Goal: Transaction & Acquisition: Obtain resource

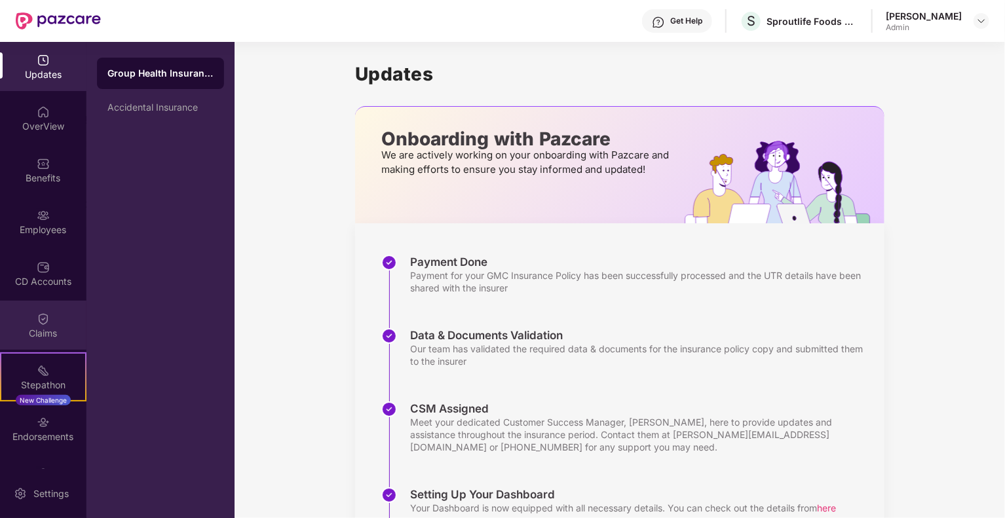
click at [37, 311] on div at bounding box center [43, 317] width 13 height 13
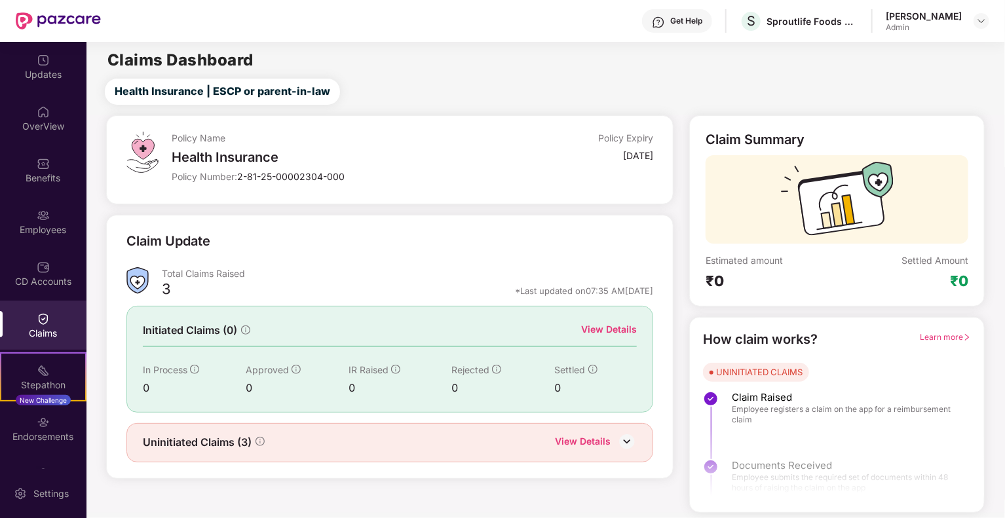
click at [613, 332] on div "View Details" at bounding box center [609, 329] width 56 height 14
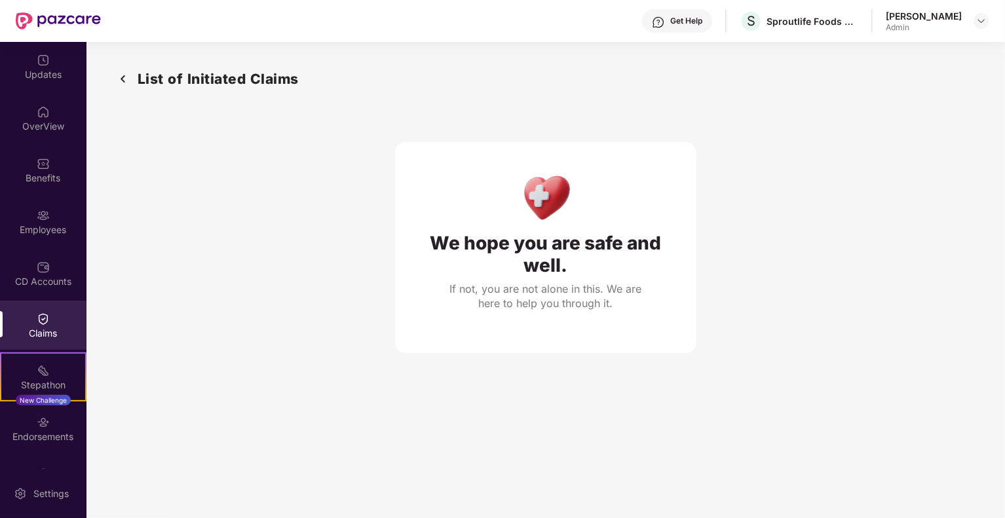
click at [130, 73] on img at bounding box center [123, 79] width 21 height 22
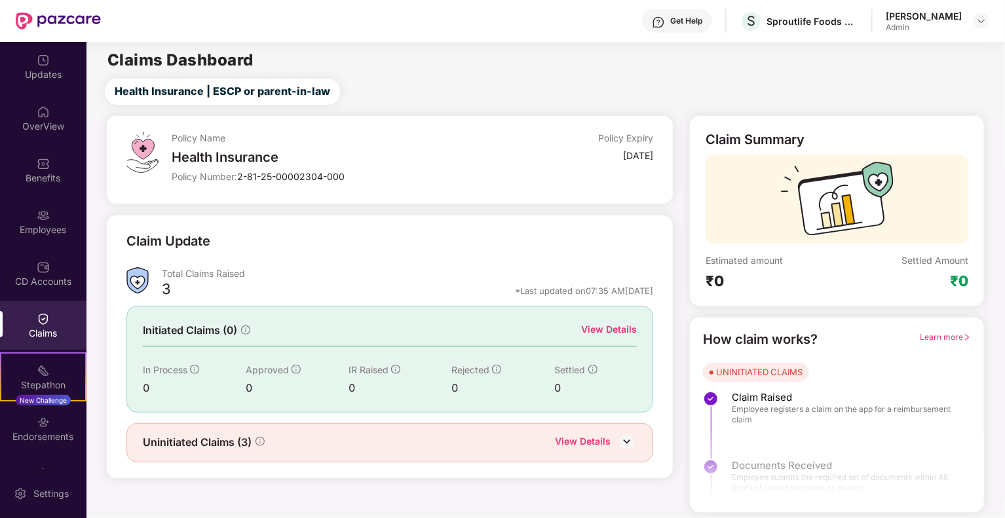
click at [583, 434] on div "View Details" at bounding box center [583, 442] width 56 height 17
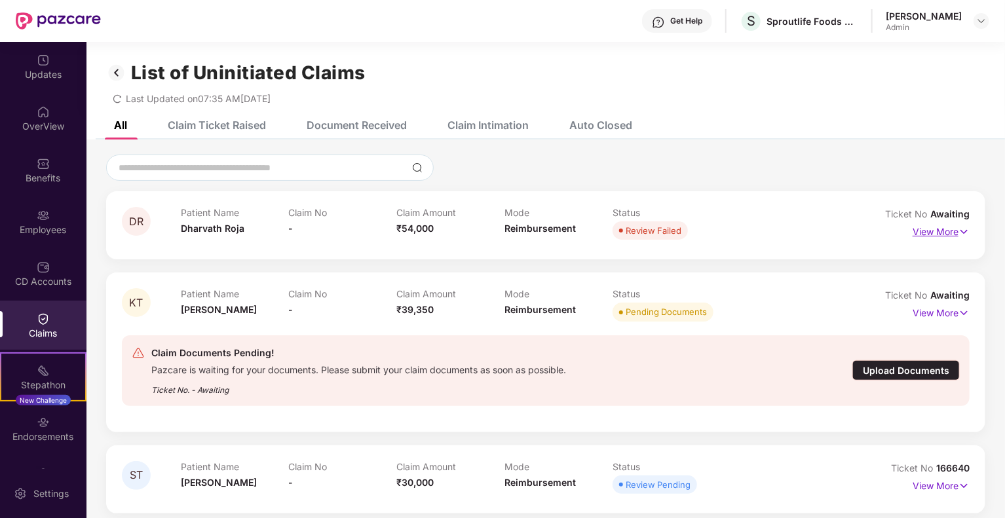
click at [939, 227] on p "View More" at bounding box center [941, 231] width 57 height 18
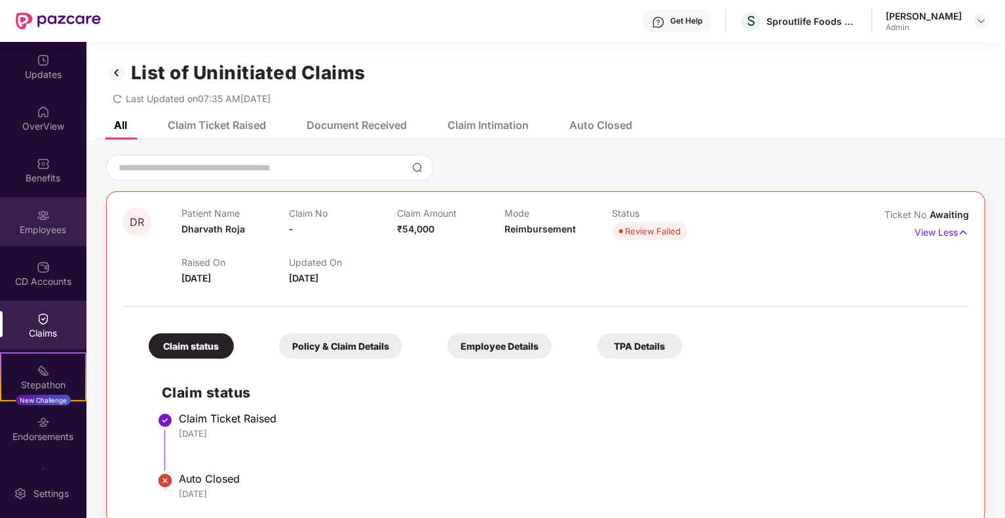
click at [29, 238] on div "Employees" at bounding box center [43, 221] width 87 height 49
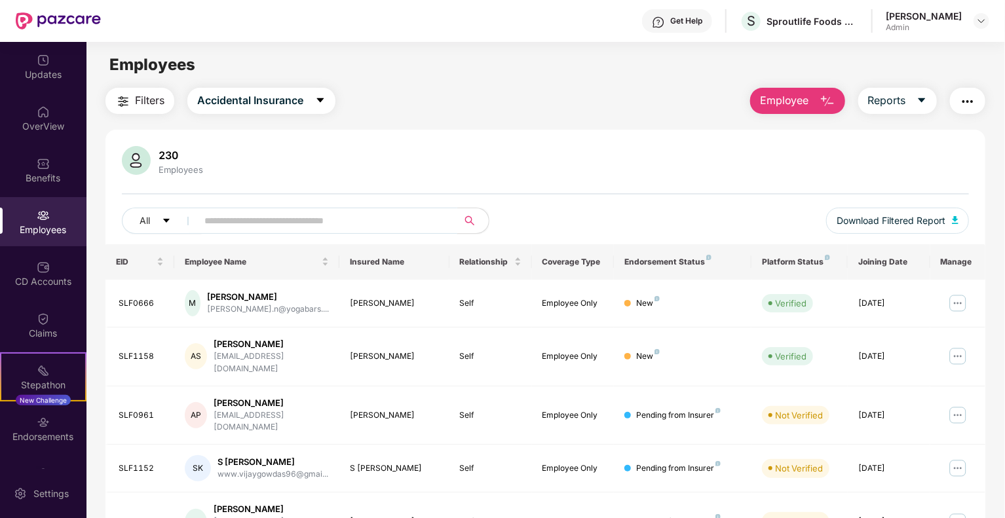
click at [272, 215] on input "text" at bounding box center [321, 221] width 235 height 20
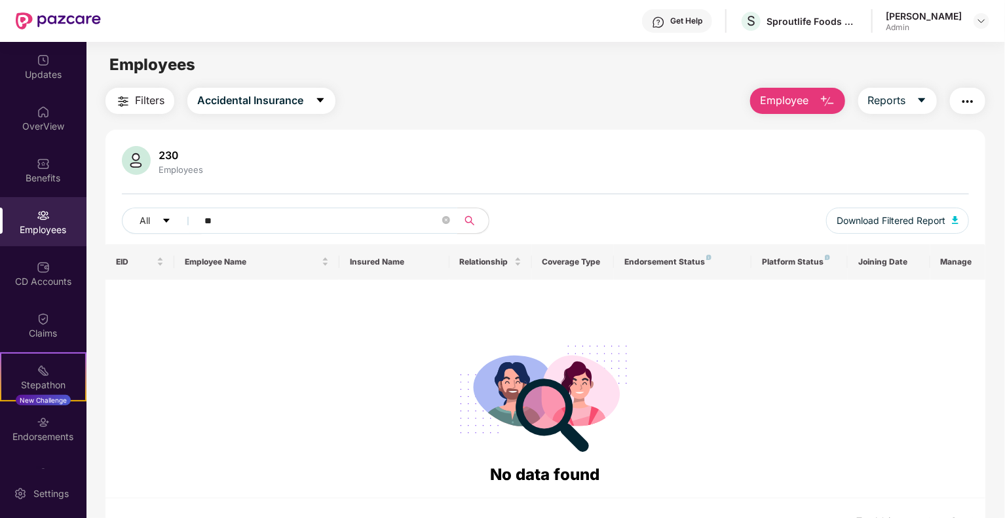
type input "*"
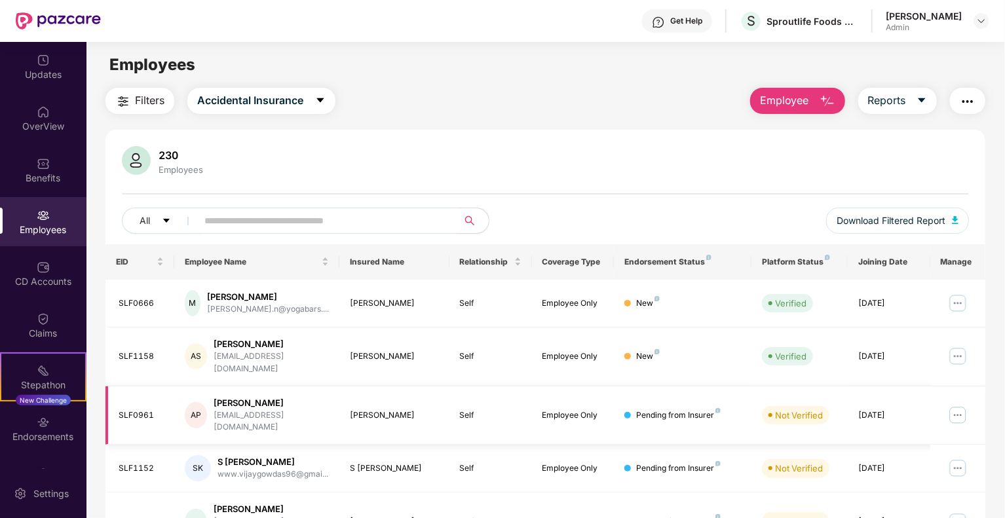
click at [963, 405] on img at bounding box center [958, 415] width 21 height 21
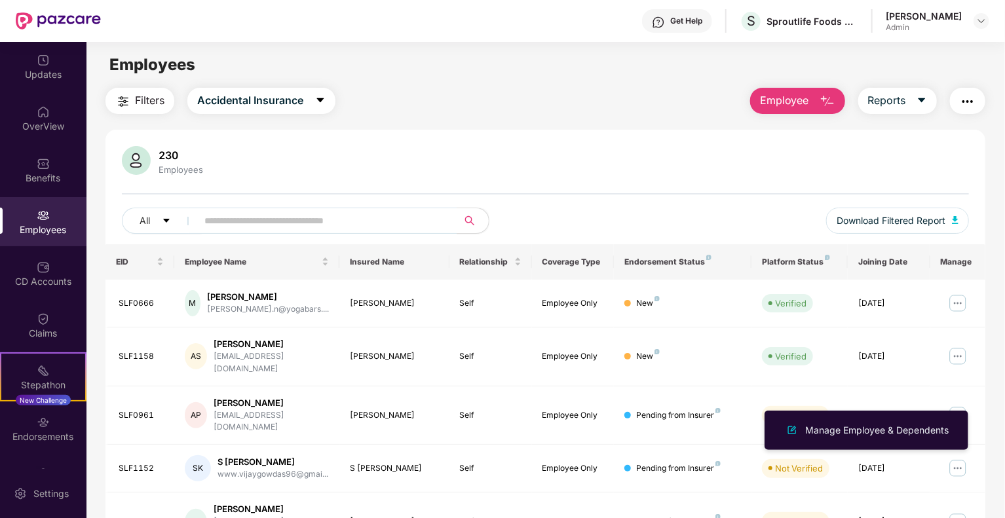
click at [729, 163] on div "230 Employees" at bounding box center [545, 161] width 847 height 31
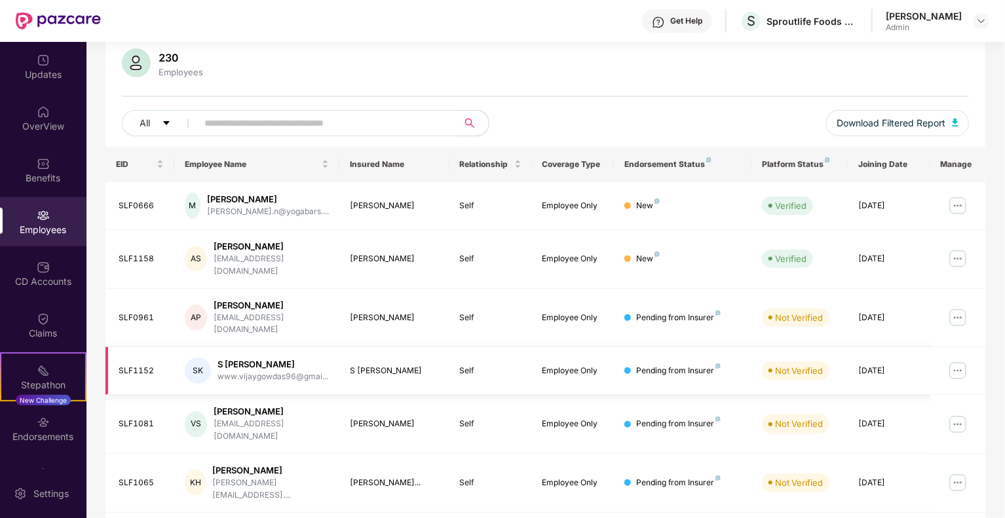
scroll to position [88, 0]
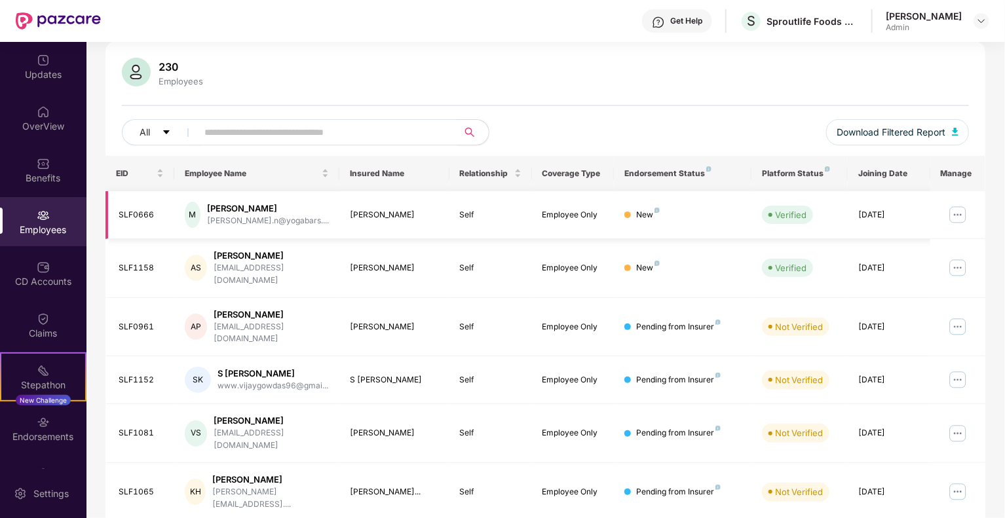
click at [239, 212] on div "[PERSON_NAME]" at bounding box center [268, 209] width 122 height 12
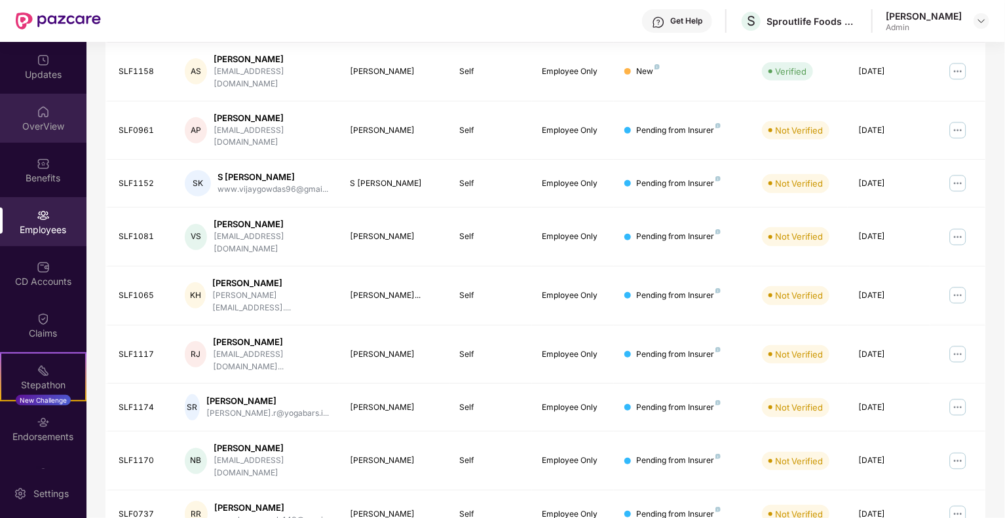
click at [47, 128] on div "OverView" at bounding box center [43, 126] width 87 height 13
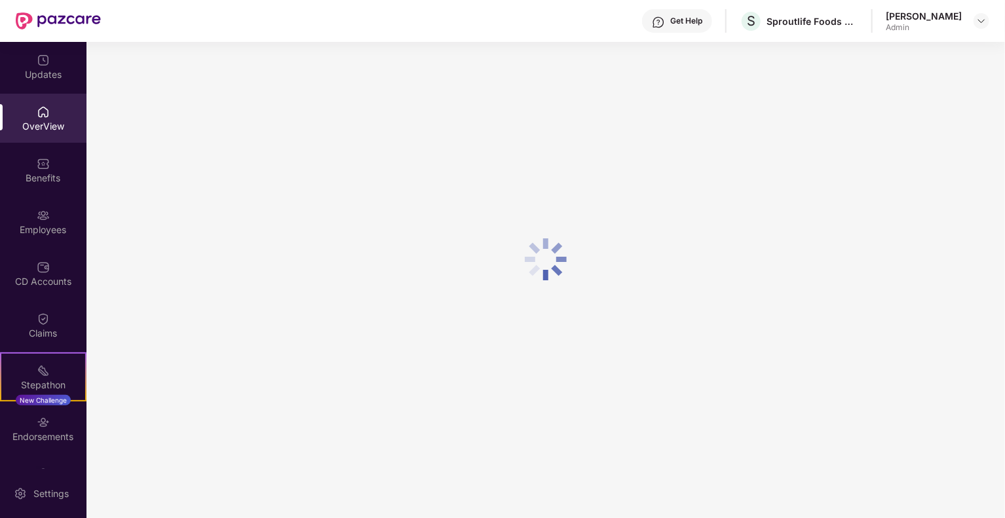
scroll to position [42, 0]
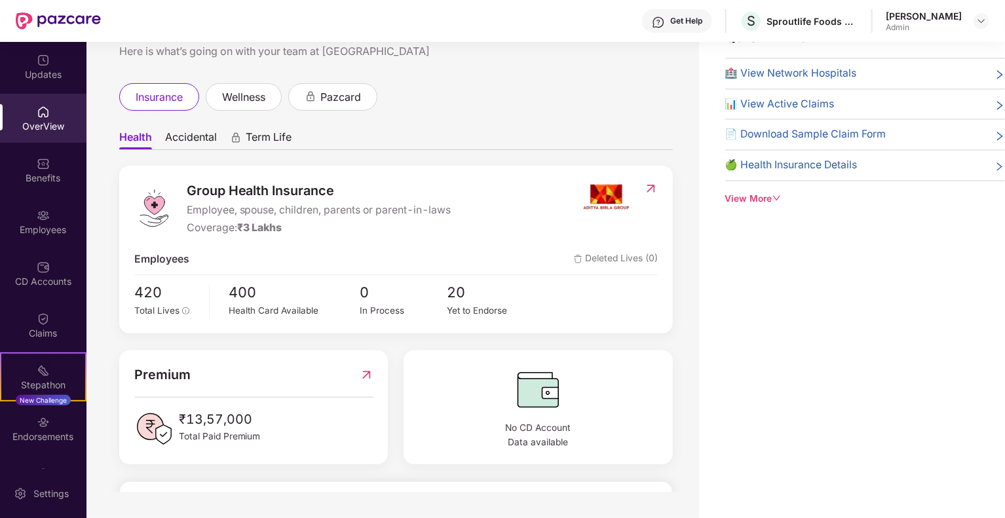
click at [78, 107] on div "OverView" at bounding box center [43, 118] width 87 height 49
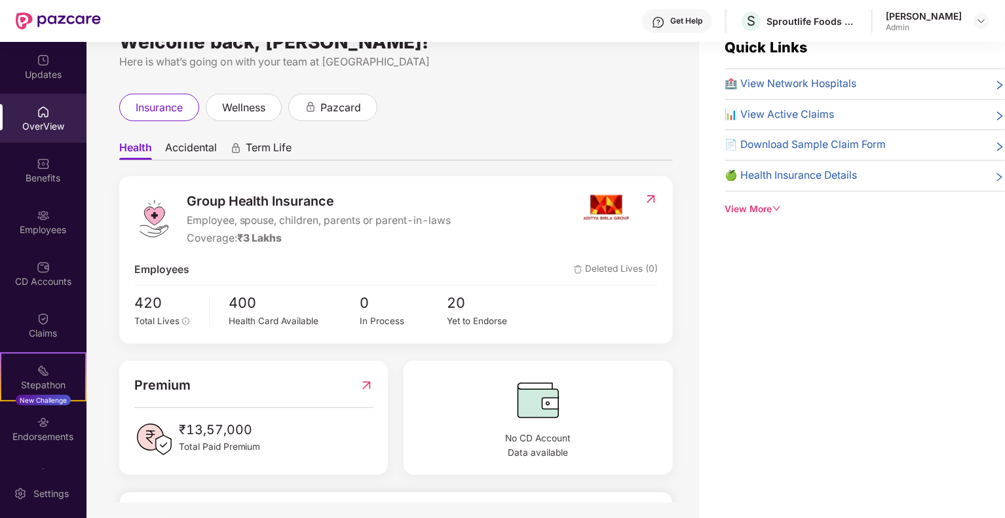
scroll to position [0, 0]
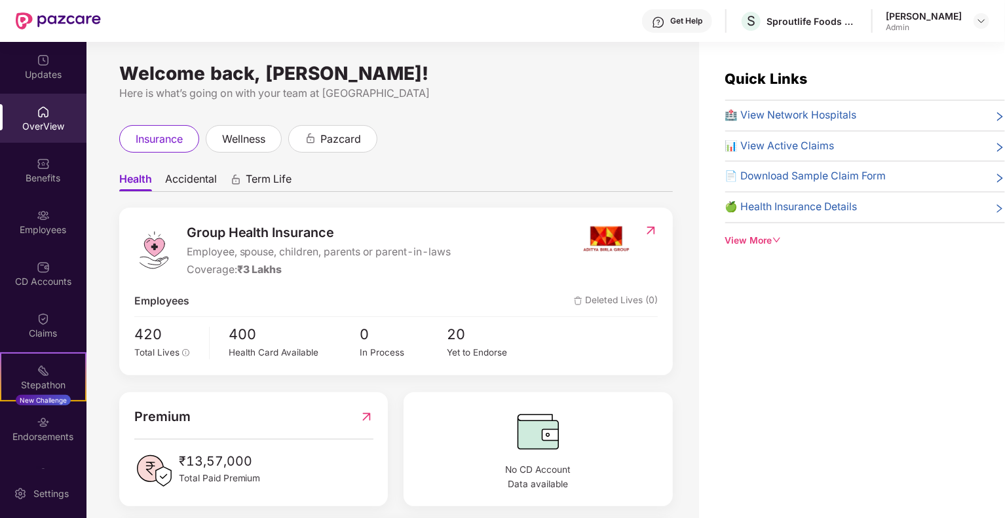
click at [942, 17] on div "[PERSON_NAME]" at bounding box center [924, 16] width 76 height 12
click at [984, 22] on img at bounding box center [981, 21] width 10 height 10
click at [881, 58] on div "Switch to User view" at bounding box center [920, 52] width 170 height 26
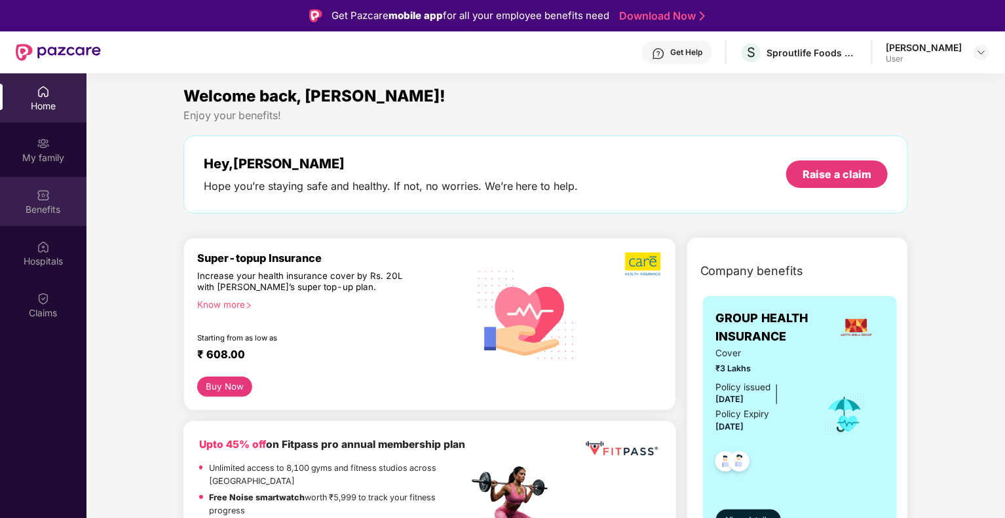
click at [63, 204] on div "Benefits" at bounding box center [43, 209] width 87 height 13
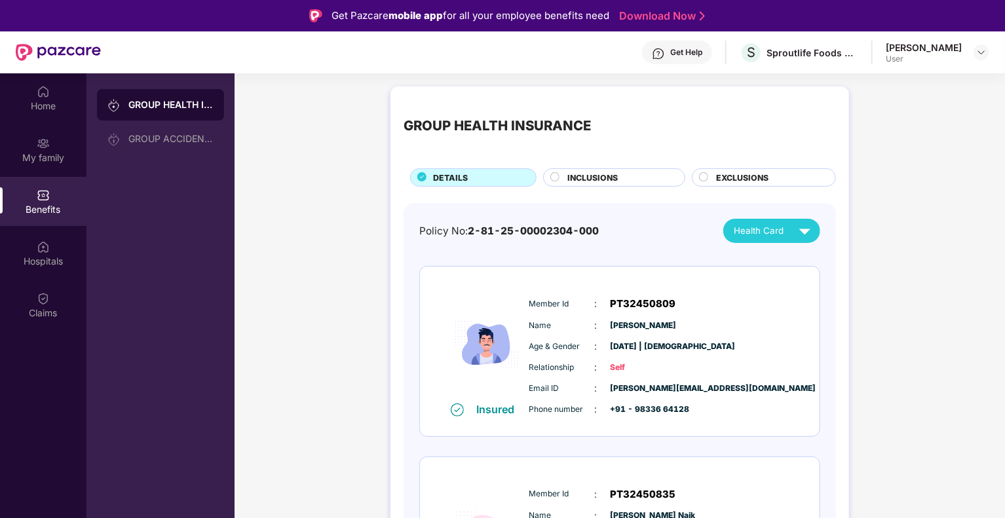
click at [603, 180] on span "INCLUSIONS" at bounding box center [593, 178] width 50 height 12
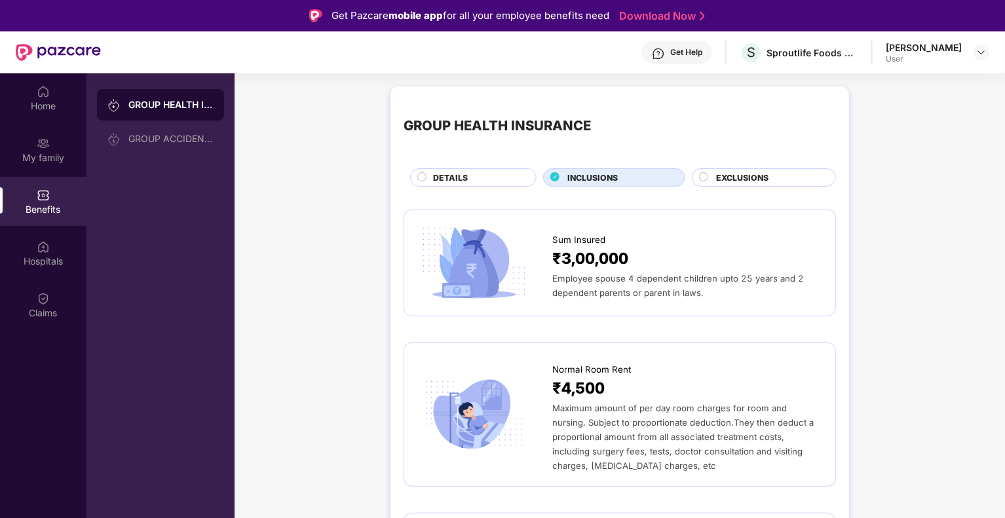
click at [420, 178] on circle at bounding box center [422, 177] width 9 height 9
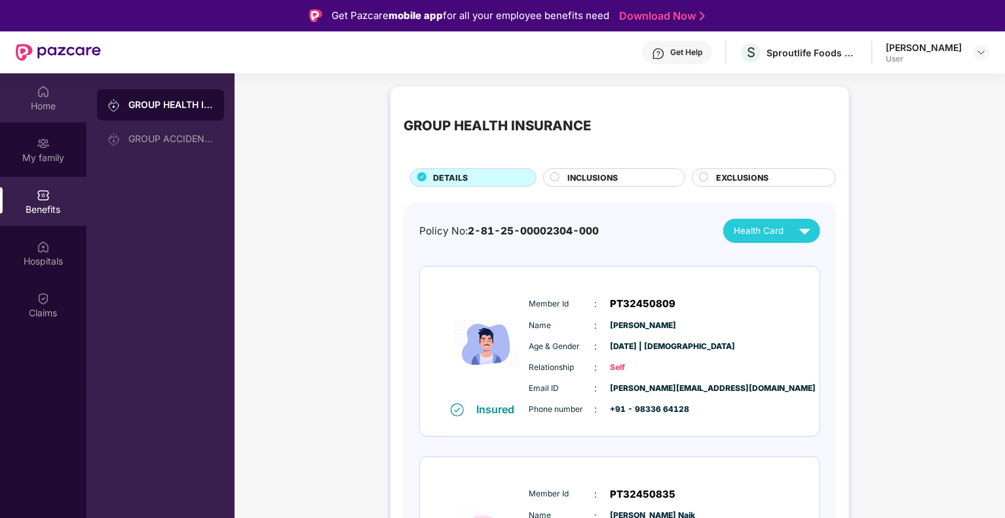
click at [47, 112] on div "Home" at bounding box center [43, 106] width 87 height 13
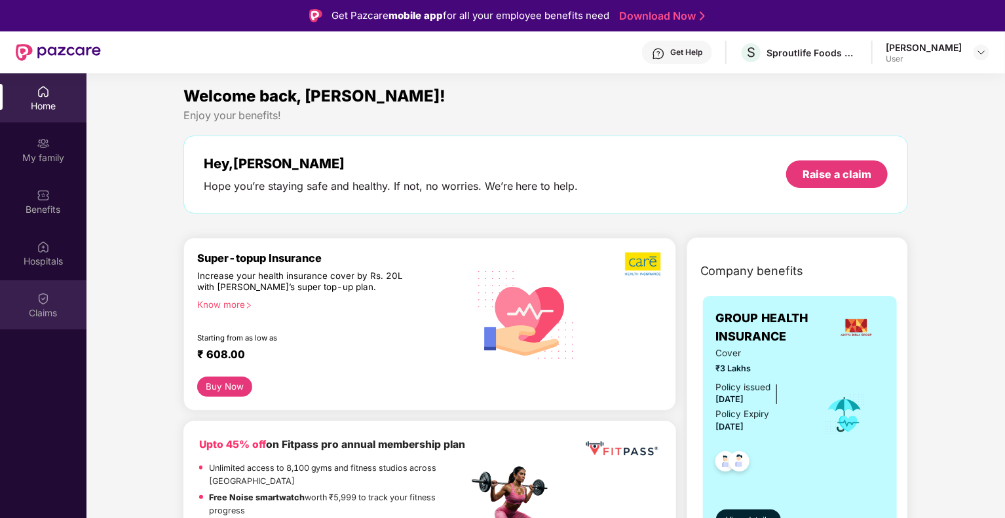
click at [42, 312] on div "Claims" at bounding box center [43, 313] width 87 height 13
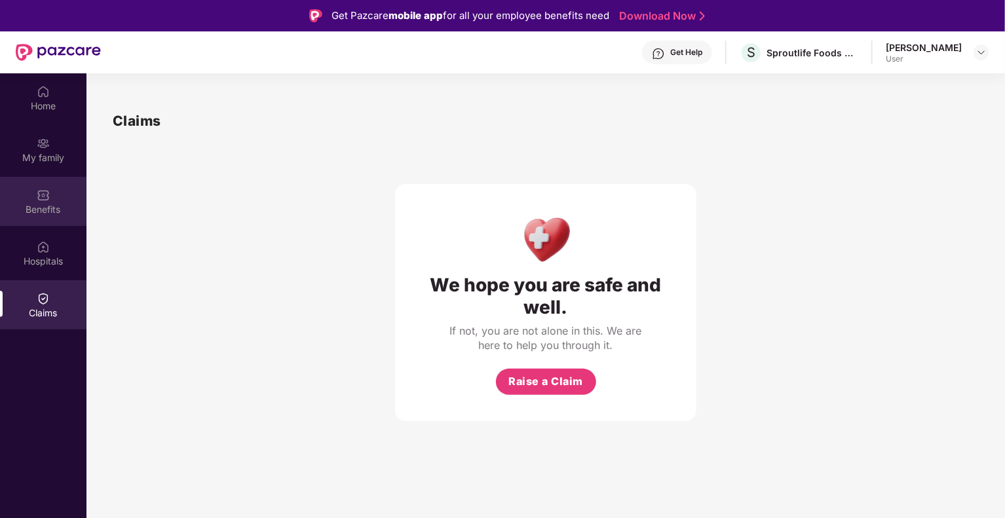
click at [37, 207] on div "Benefits" at bounding box center [43, 209] width 87 height 13
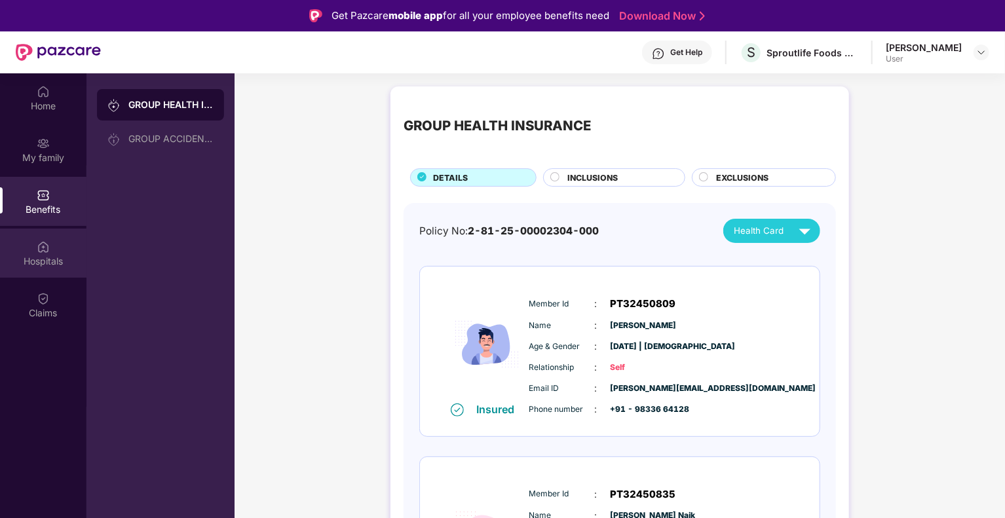
click at [44, 252] on img at bounding box center [43, 247] width 13 height 13
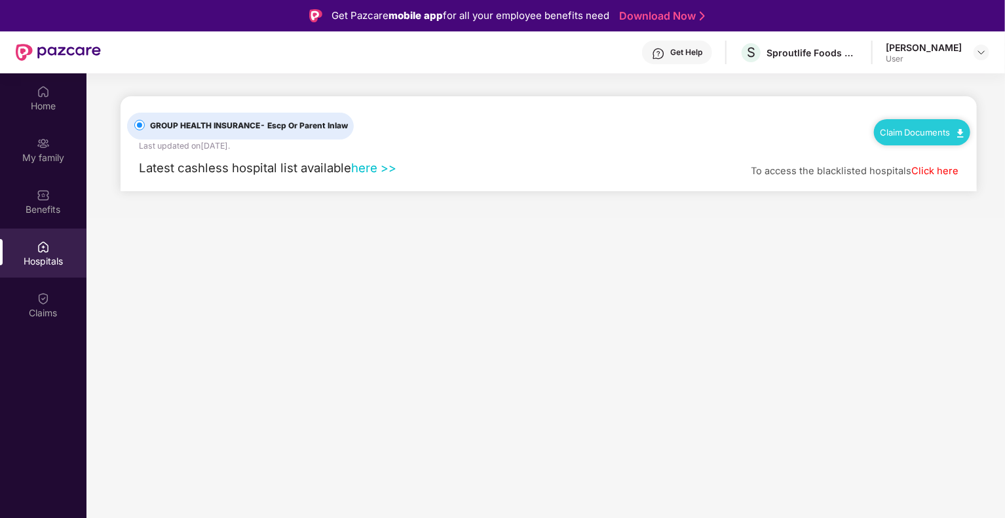
click at [897, 136] on link "Claim Documents" at bounding box center [922, 132] width 83 height 10
click at [914, 185] on link "Claim Process" at bounding box center [927, 182] width 85 height 28
click at [904, 133] on link "Claim Documents" at bounding box center [922, 132] width 83 height 10
click at [902, 157] on link "Claim Form" at bounding box center [927, 156] width 85 height 28
click at [980, 55] on img at bounding box center [981, 52] width 10 height 10
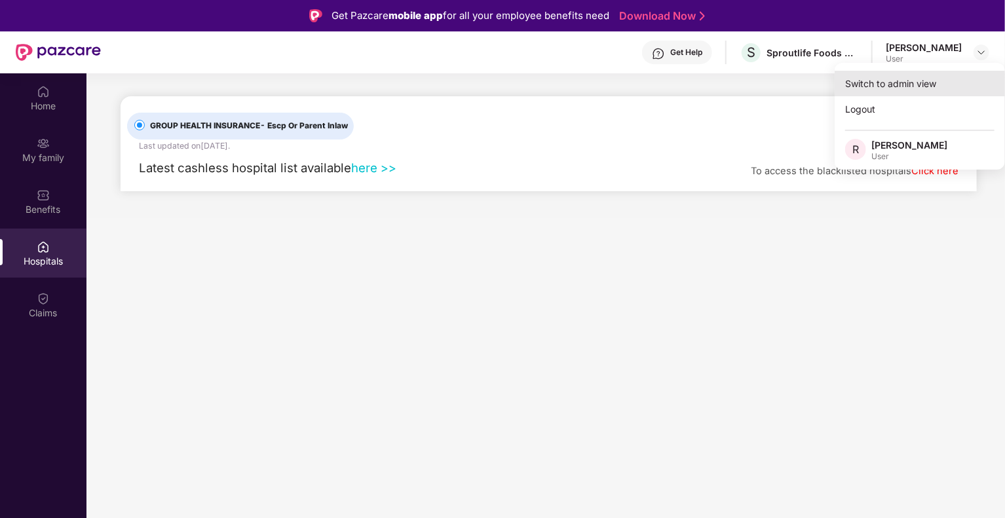
click at [910, 85] on div "Switch to admin view" at bounding box center [920, 84] width 170 height 26
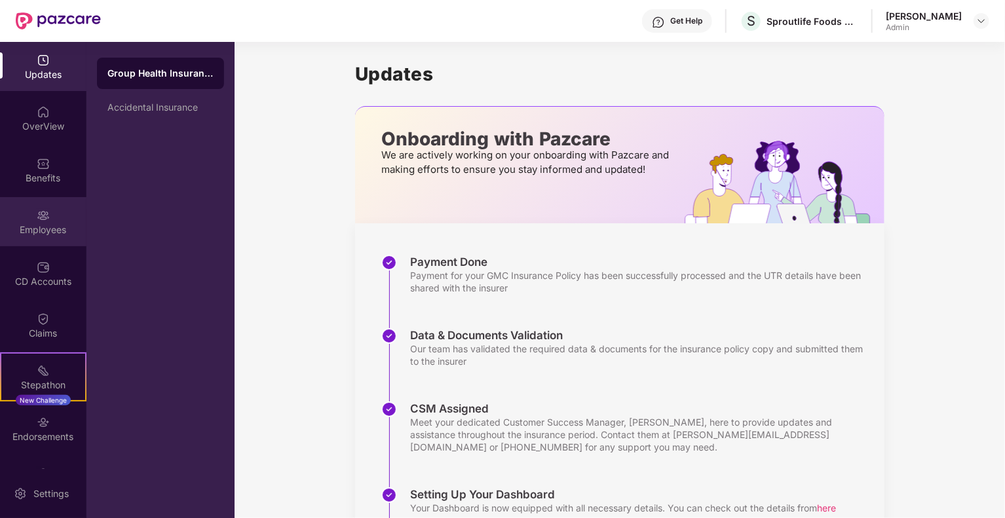
click at [38, 214] on img at bounding box center [43, 215] width 13 height 13
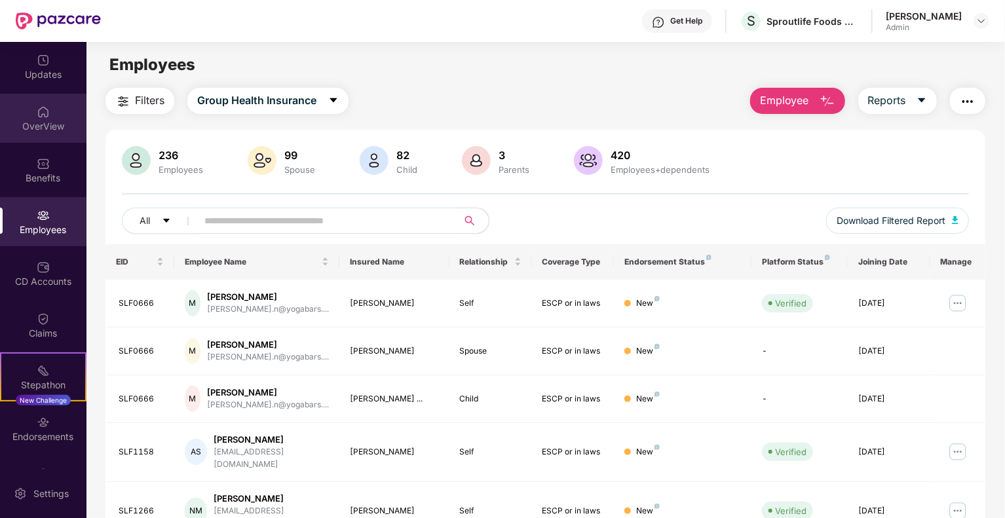
click at [55, 126] on div "OverView" at bounding box center [43, 126] width 87 height 13
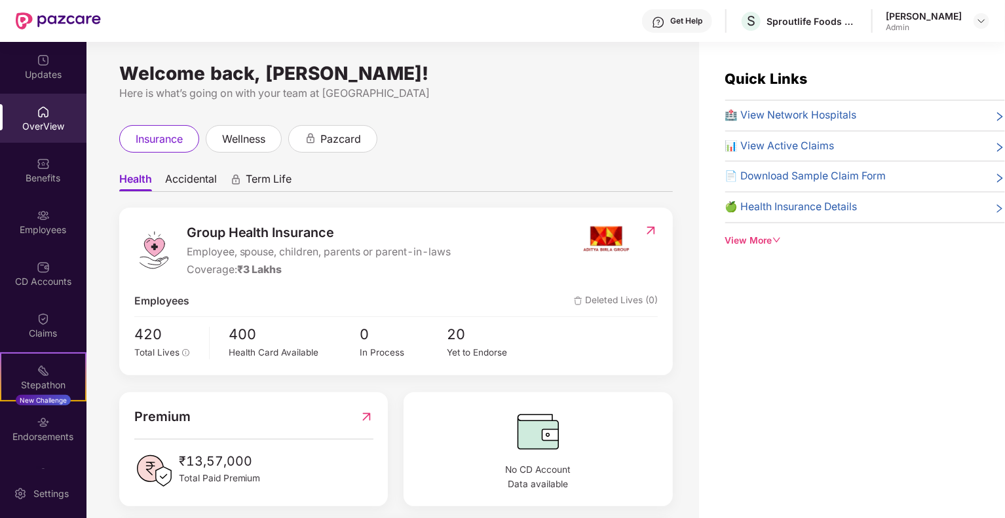
click at [825, 175] on span "📄 Download Sample Claim Form" at bounding box center [805, 176] width 161 height 16
click at [684, 24] on div "Get Help" at bounding box center [677, 21] width 70 height 24
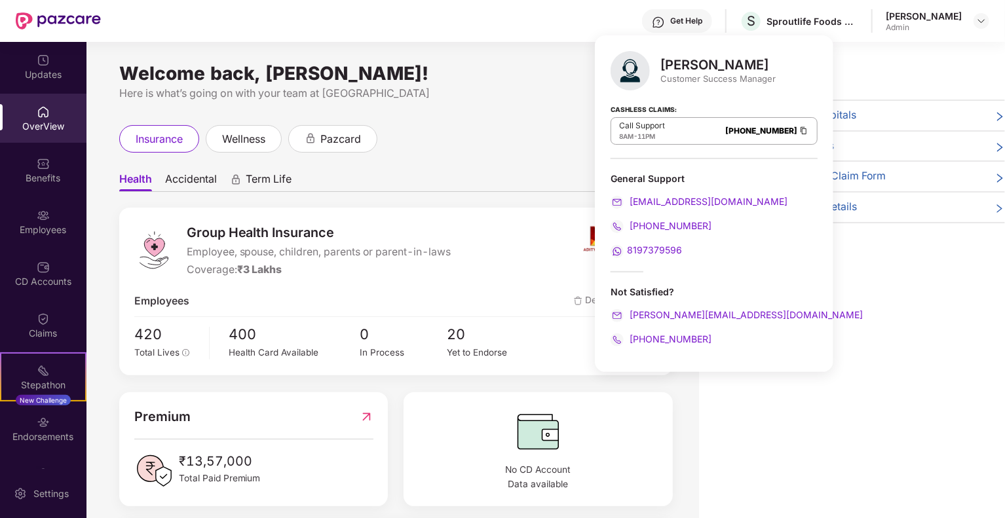
click at [911, 266] on div "Quick Links 🏥 View Network Hospitals 📊 View Active Claims 📄 Download Sample Cla…" at bounding box center [852, 301] width 306 height 518
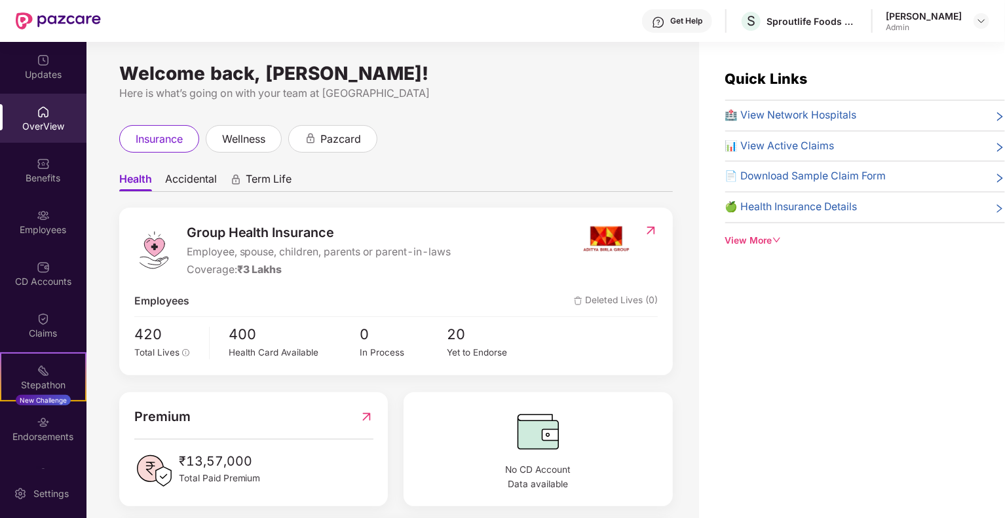
click at [836, 168] on span "📄 Download Sample Claim Form" at bounding box center [805, 176] width 161 height 16
click at [768, 242] on div "View More" at bounding box center [865, 241] width 280 height 14
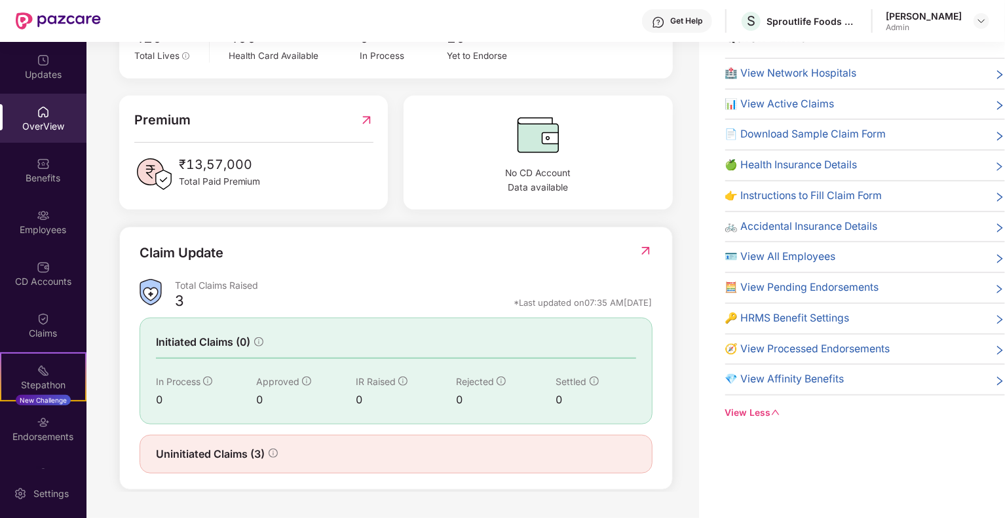
scroll to position [291, 0]
